Goal: Task Accomplishment & Management: Complete application form

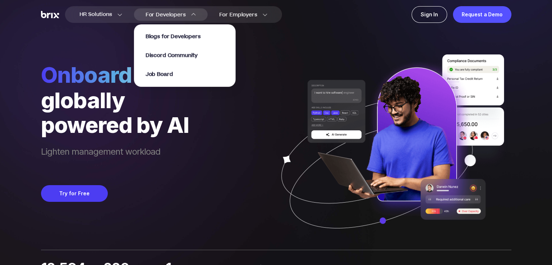
click at [171, 16] on div "For Developers Blogs for Developers Discord Community Job Board" at bounding box center [171, 14] width 74 height 12
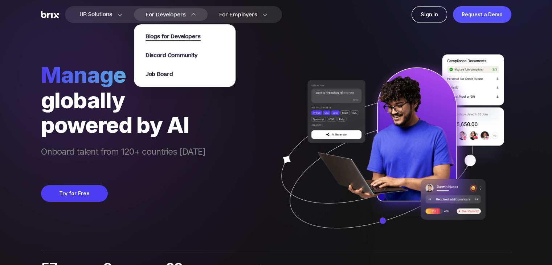
click at [168, 39] on span "Blogs for Developers" at bounding box center [172, 37] width 55 height 8
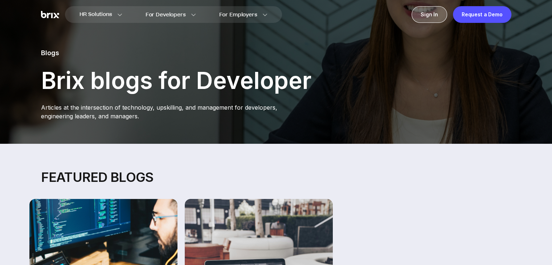
click at [435, 15] on div "Sign In" at bounding box center [429, 14] width 36 height 17
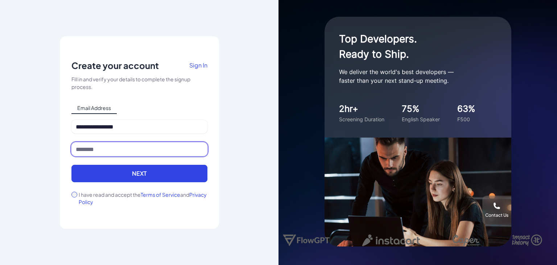
click at [113, 147] on input at bounding box center [139, 149] width 136 height 14
type input "*******"
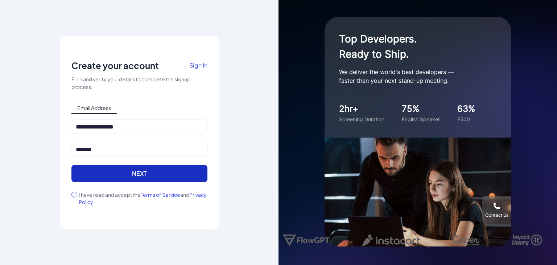
click at [115, 177] on button "Next" at bounding box center [139, 173] width 136 height 17
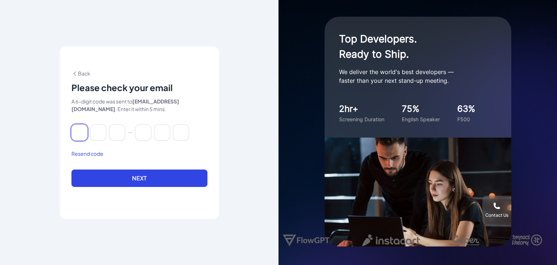
click at [81, 131] on input at bounding box center [79, 132] width 16 height 16
paste input "******"
type input "*"
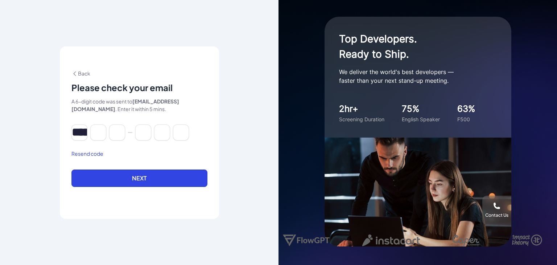
type input "*"
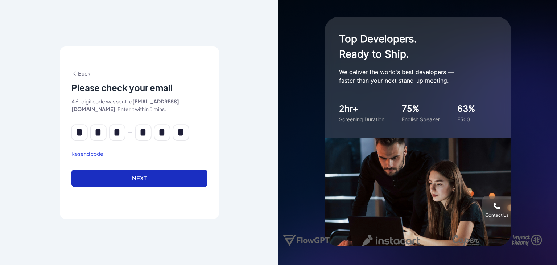
click at [128, 171] on button "Next" at bounding box center [139, 177] width 136 height 17
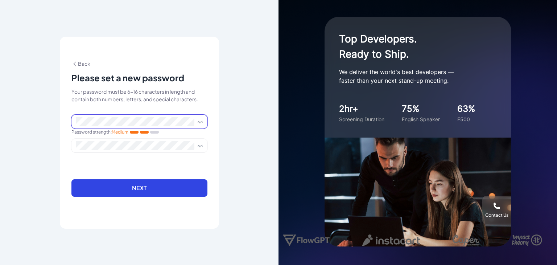
click at [196, 120] on span at bounding box center [198, 122] width 9 height 6
click at [200, 121] on icon at bounding box center [200, 122] width 6 height 6
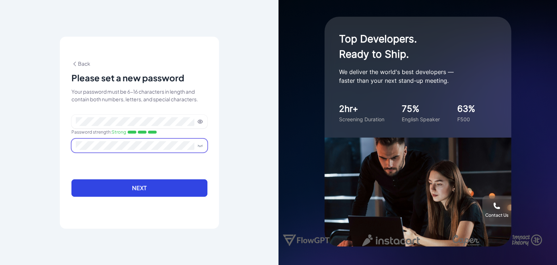
click at [202, 143] on icon at bounding box center [200, 146] width 6 height 6
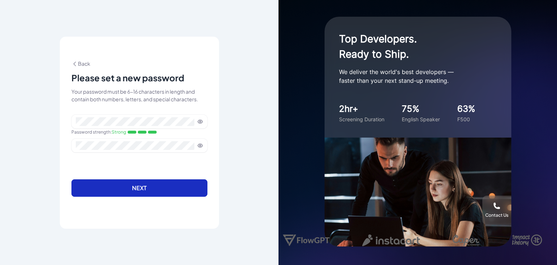
click at [140, 190] on button "Next" at bounding box center [139, 187] width 136 height 17
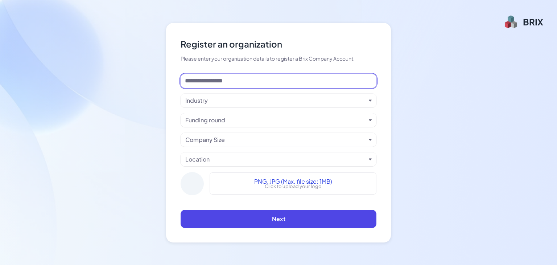
click at [358, 82] on input at bounding box center [279, 81] width 196 height 14
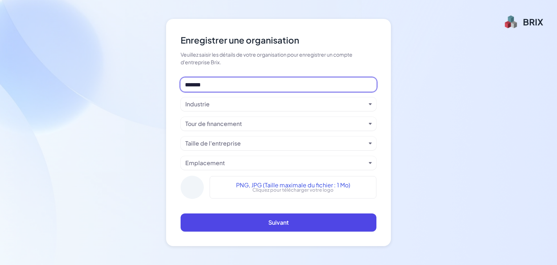
type input "*******"
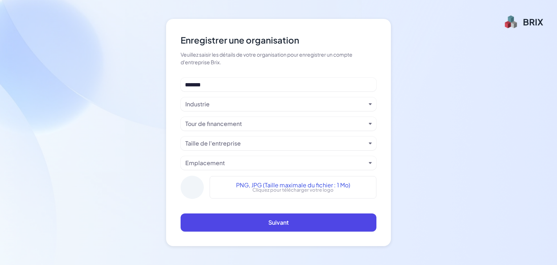
click at [254, 107] on div "Industrie" at bounding box center [275, 104] width 181 height 9
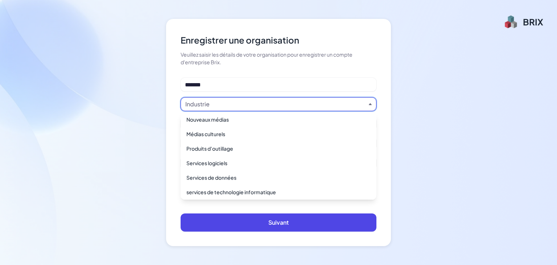
scroll to position [90, 0]
click at [225, 163] on font "Services logiciels" at bounding box center [206, 162] width 41 height 7
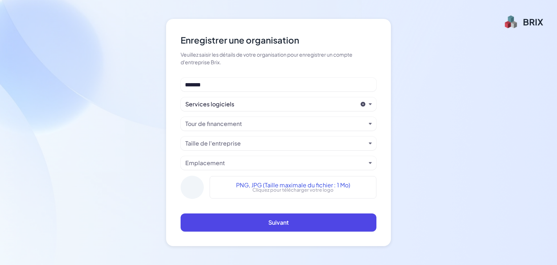
click at [271, 125] on div "Tour de financement" at bounding box center [275, 123] width 181 height 9
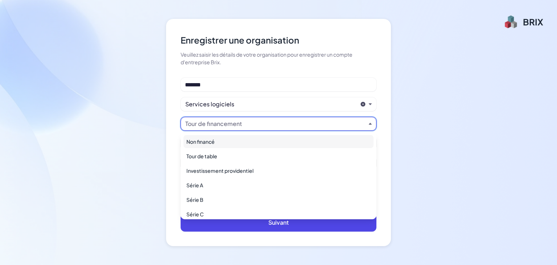
click at [169, 116] on div "Enregistrer une organisation Veuillez saisir les détails de votre organisation …" at bounding box center [278, 132] width 225 height 227
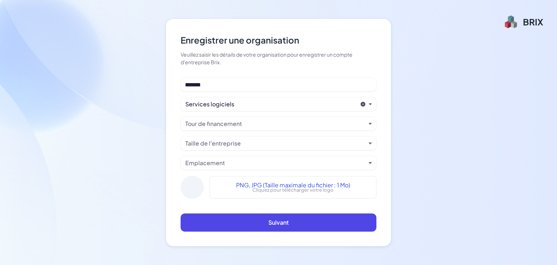
click at [258, 124] on div "Tour de financement" at bounding box center [275, 123] width 181 height 9
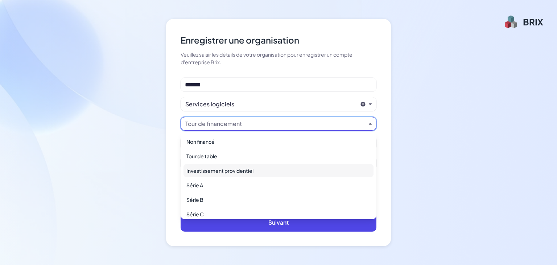
click at [232, 171] on font "Investissement providentiel" at bounding box center [219, 170] width 67 height 7
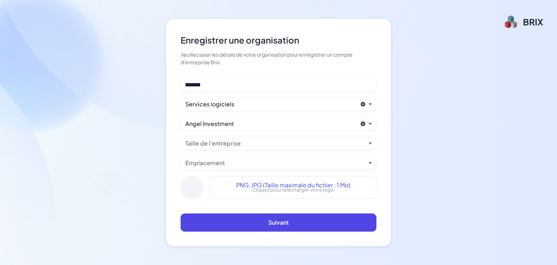
click at [264, 149] on div "Taille de l'entreprise" at bounding box center [279, 143] width 196 height 14
click at [268, 143] on div "Taille de l'entreprise" at bounding box center [275, 143] width 181 height 9
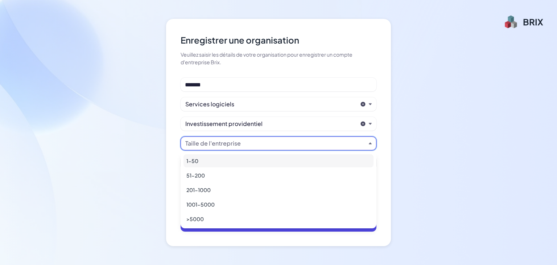
click at [221, 161] on div "1-50" at bounding box center [279, 160] width 190 height 13
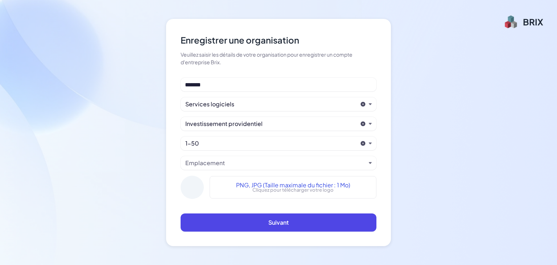
click at [243, 160] on div "Emplacement" at bounding box center [275, 163] width 181 height 9
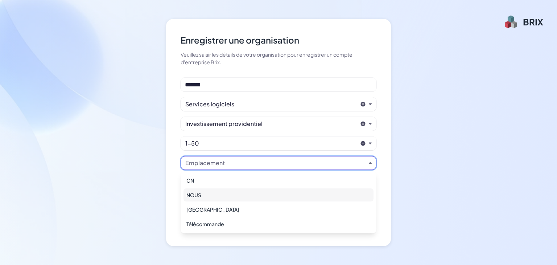
click at [202, 192] on div "NOUS" at bounding box center [279, 194] width 190 height 13
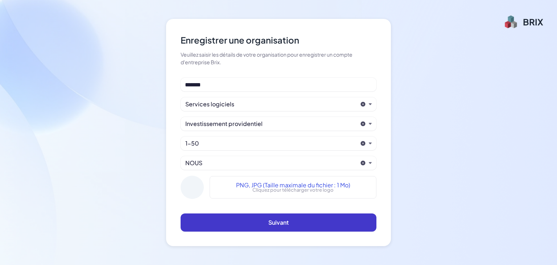
click at [278, 223] on font "Suivant" at bounding box center [278, 222] width 20 height 8
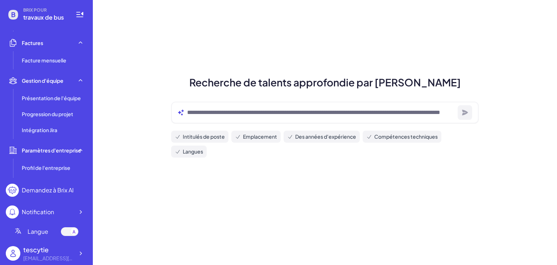
scroll to position [176, 0]
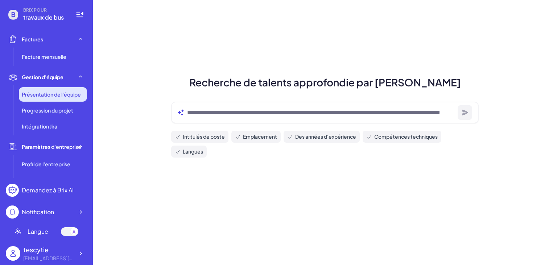
click at [38, 91] on font "Présentation de l'équipe" at bounding box center [51, 94] width 59 height 7
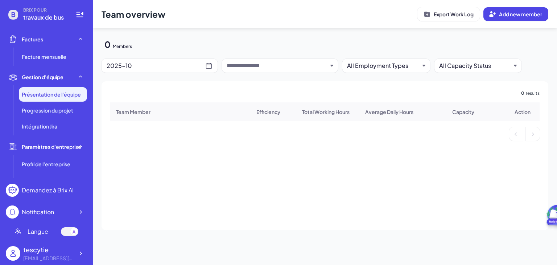
click at [328, 67] on div at bounding box center [280, 66] width 116 height 14
click at [331, 65] on icon "button" at bounding box center [332, 66] width 3 height 2
click at [331, 65] on icon "button" at bounding box center [332, 65] width 3 height 3
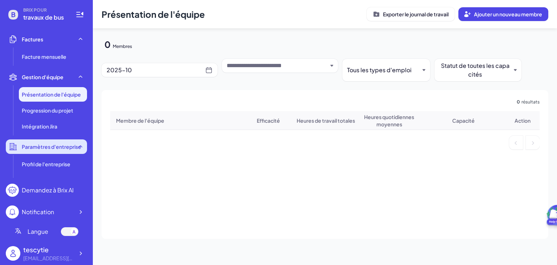
click at [57, 148] on span "Paramètres d'entreprise" at bounding box center [52, 146] width 60 height 7
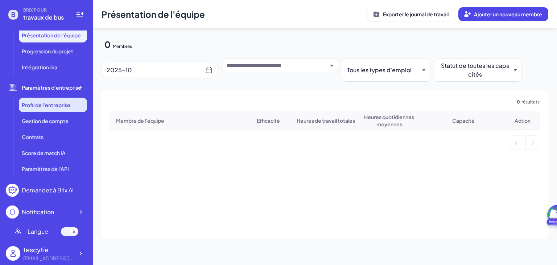
click at [46, 103] on font "Profil de l'entreprise" at bounding box center [46, 105] width 49 height 7
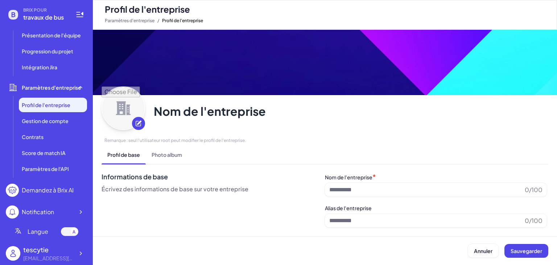
type input "*******"
type input "**********"
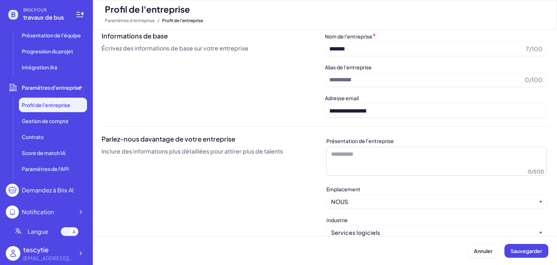
scroll to position [212, 0]
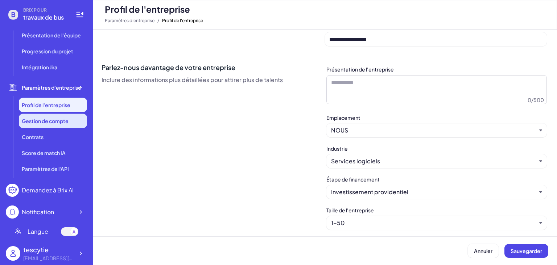
click at [41, 122] on font "Gestion de compte" at bounding box center [45, 121] width 47 height 7
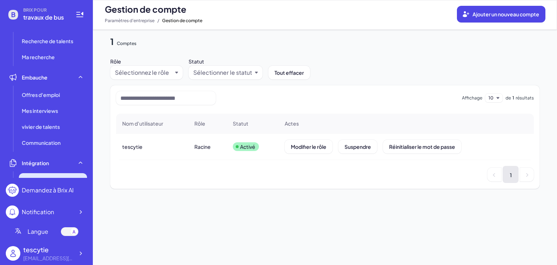
scroll to position [11, 0]
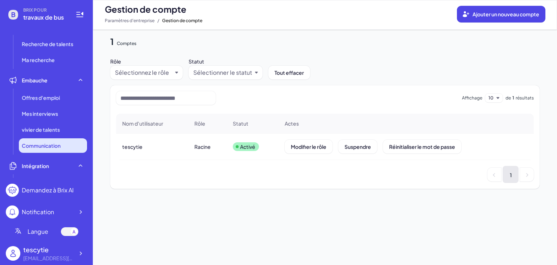
click at [41, 142] on font "Communication" at bounding box center [41, 145] width 39 height 7
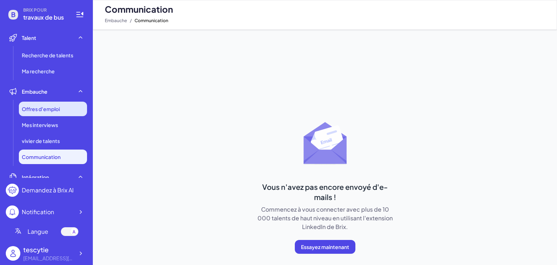
click at [37, 111] on font "Offres d'emploi" at bounding box center [41, 109] width 38 height 7
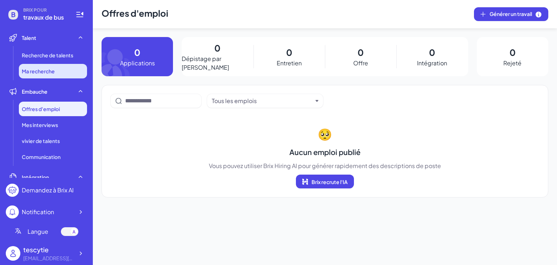
click at [41, 74] on span "Ma recherche" at bounding box center [38, 70] width 33 height 7
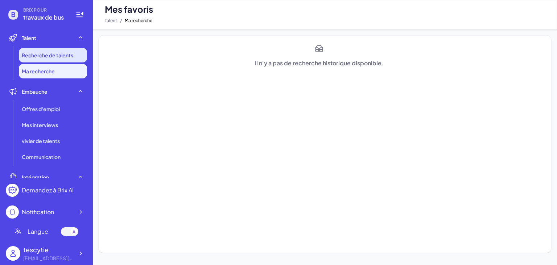
click at [41, 54] on font "Recherche de talents" at bounding box center [48, 55] width 52 height 7
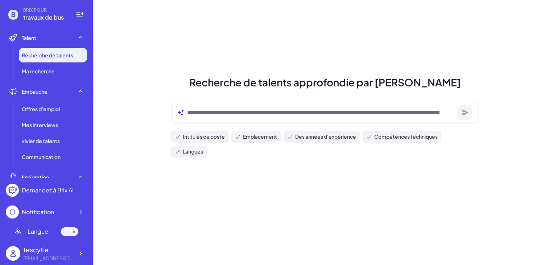
click at [46, 17] on font "travaux de bus" at bounding box center [43, 17] width 41 height 8
